Goal: Task Accomplishment & Management: Manage account settings

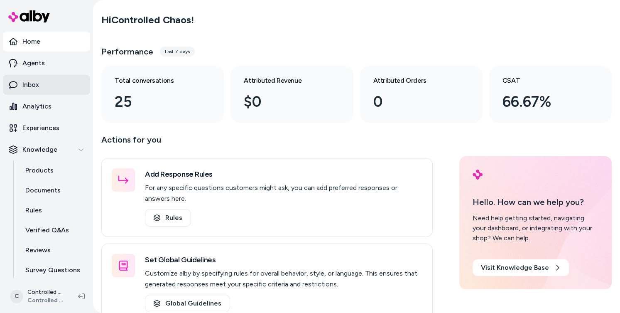
click at [48, 86] on link "Inbox" at bounding box center [46, 85] width 86 height 20
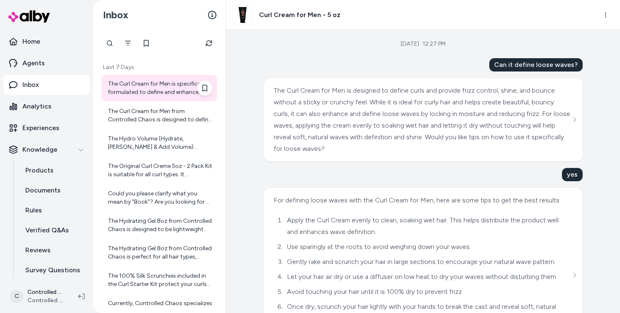
click at [156, 91] on div "The Curl Cream for Men is specifically formulated to define and enhance curls a…" at bounding box center [160, 88] width 104 height 17
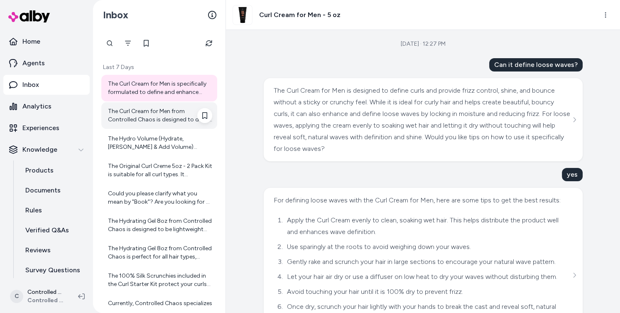
click at [155, 116] on div "The Curl Cream for Men from Controlled Chaos is designed to define curls and pr…" at bounding box center [160, 115] width 104 height 17
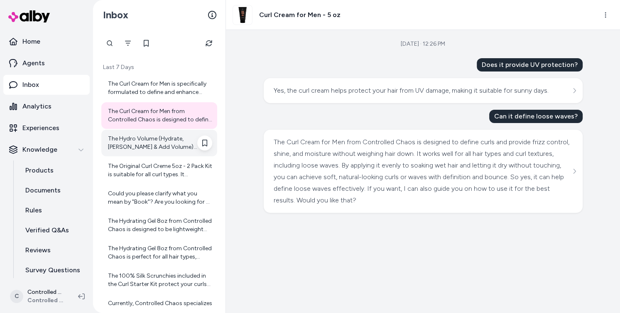
click at [153, 136] on div "The Hydro Volume (Hydrate, [PERSON_NAME] & Add Volume) product defines curls by…" at bounding box center [160, 143] width 104 height 17
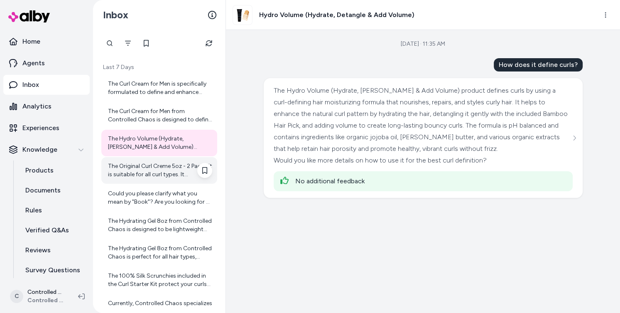
click at [152, 164] on div "The Original Curl Creme 5oz - 2 Pack Kit is suitable for all curl types. It eff…" at bounding box center [160, 170] width 104 height 17
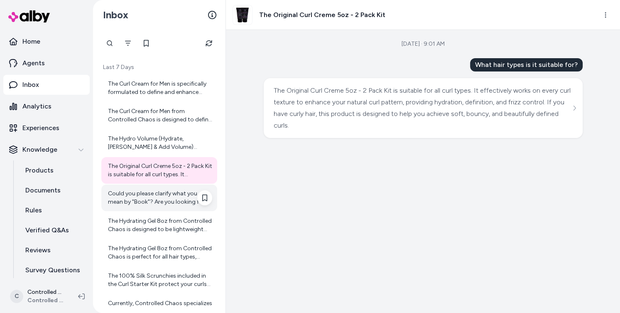
click at [149, 194] on div "Could you please clarify what you mean by "Book"? Are you looking for a book re…" at bounding box center [160, 197] width 104 height 17
